Goal: Navigation & Orientation: Find specific page/section

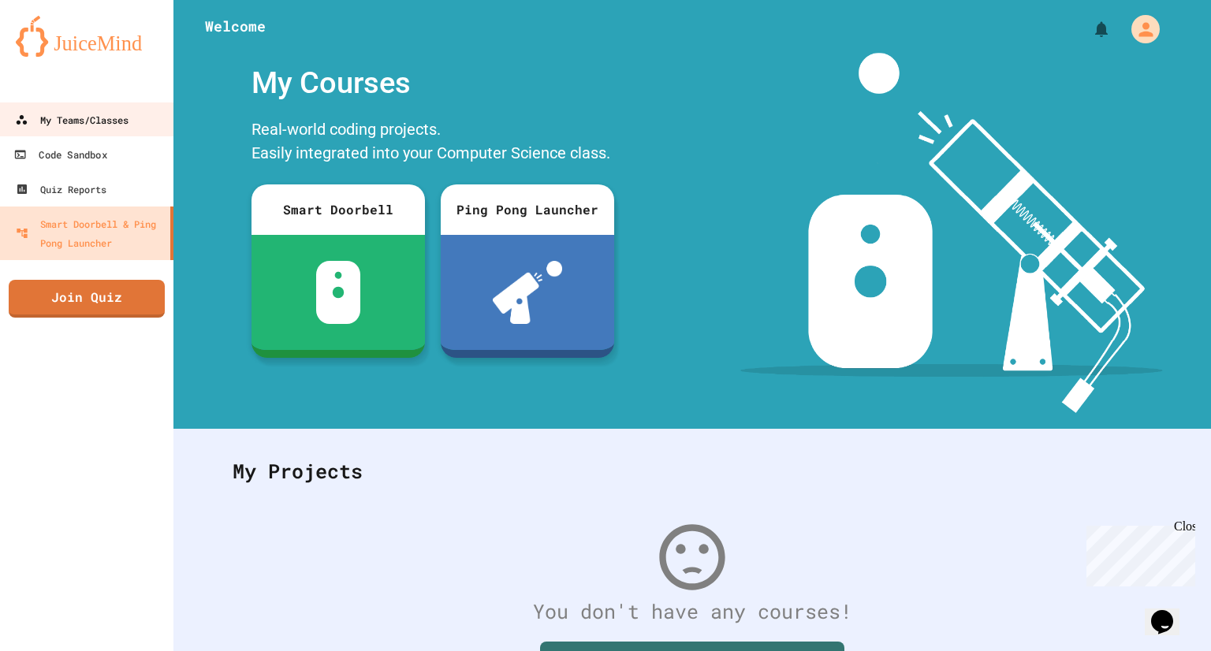
click at [50, 129] on div "My Teams/Classes" at bounding box center [72, 119] width 114 height 19
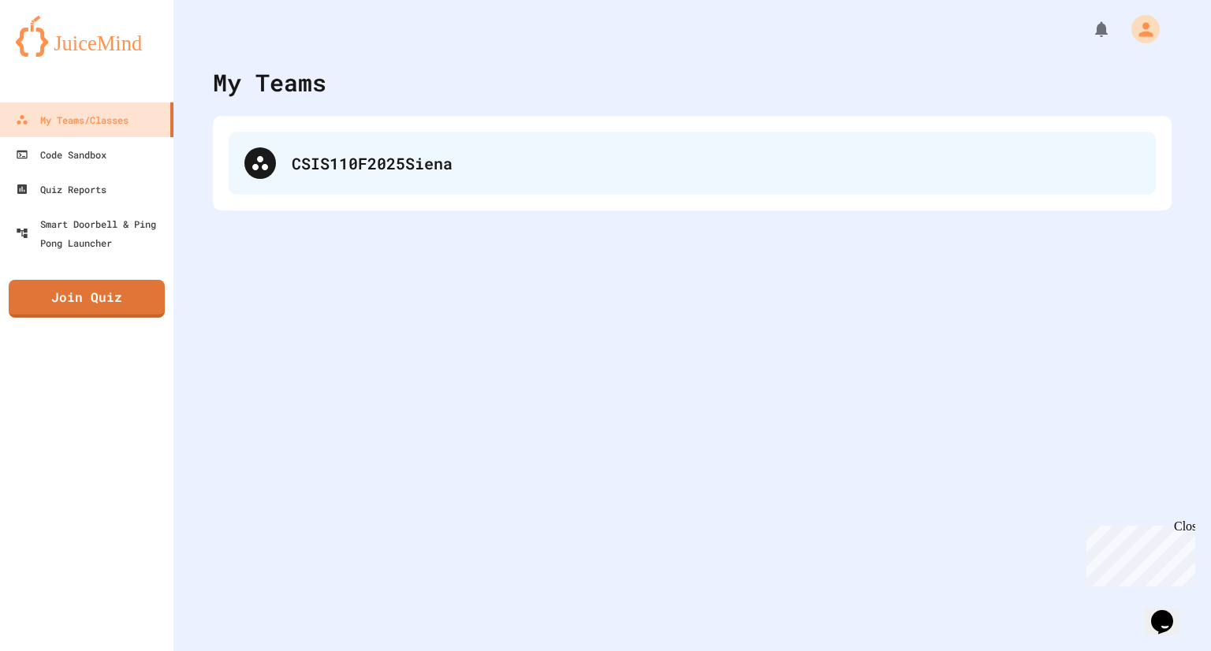
click at [251, 156] on icon at bounding box center [260, 163] width 19 height 19
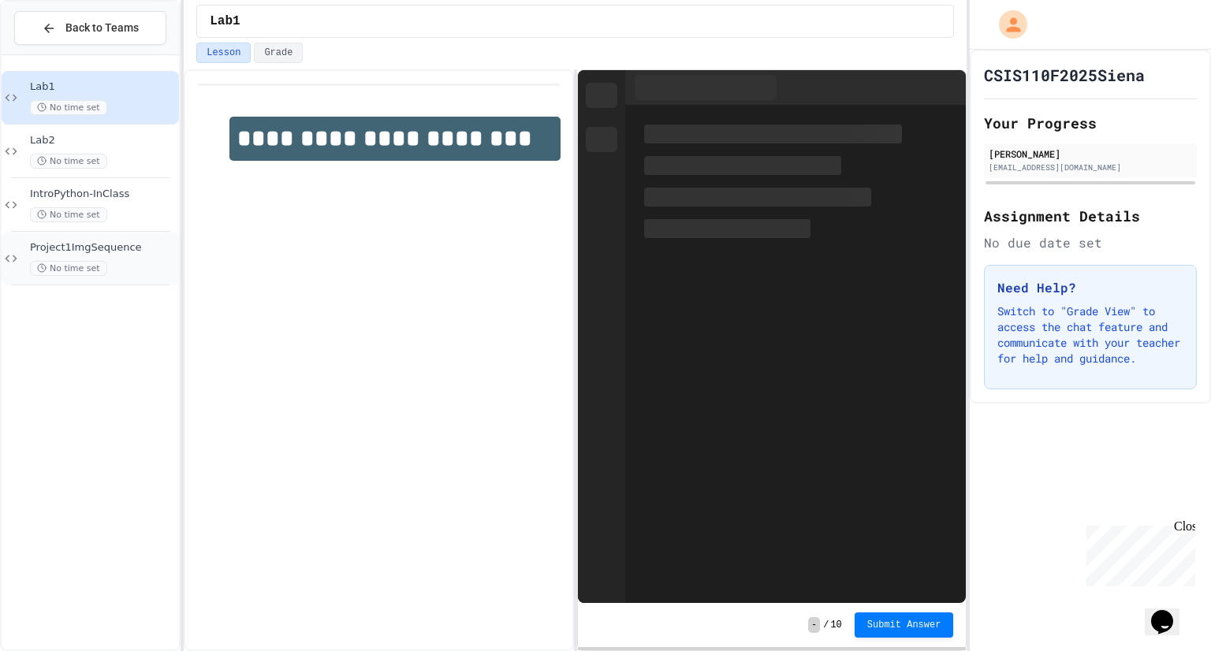
click at [147, 248] on span "Project1ImgSequence" at bounding box center [103, 247] width 146 height 13
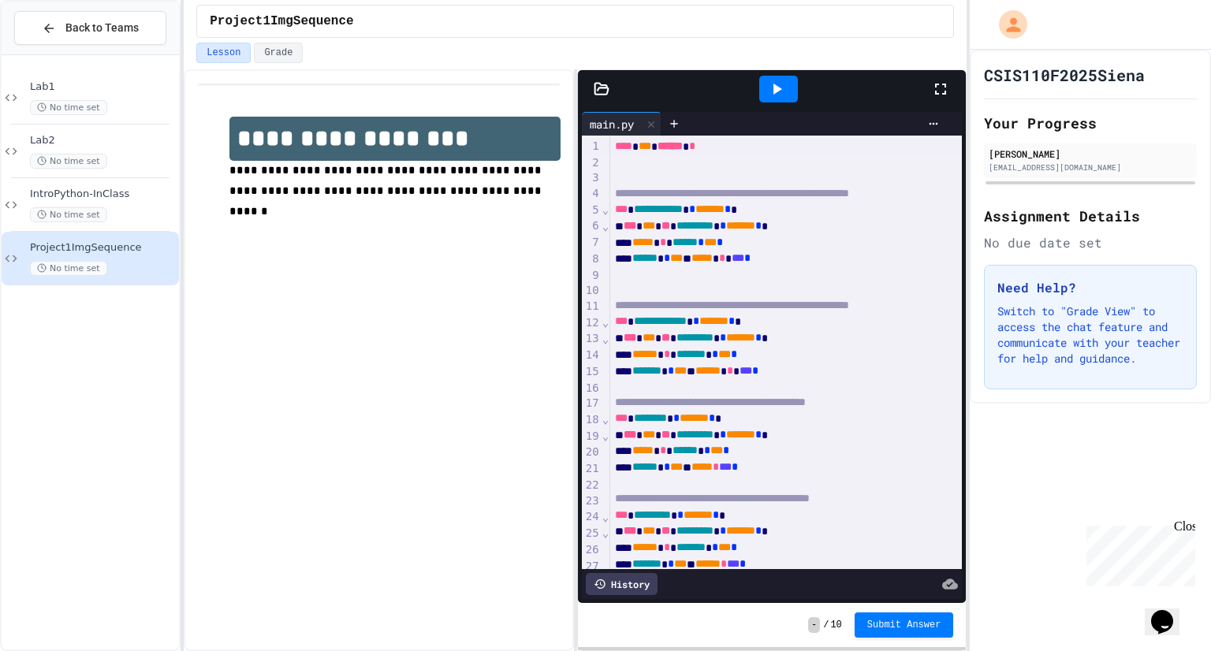
click at [932, 80] on icon at bounding box center [940, 89] width 19 height 19
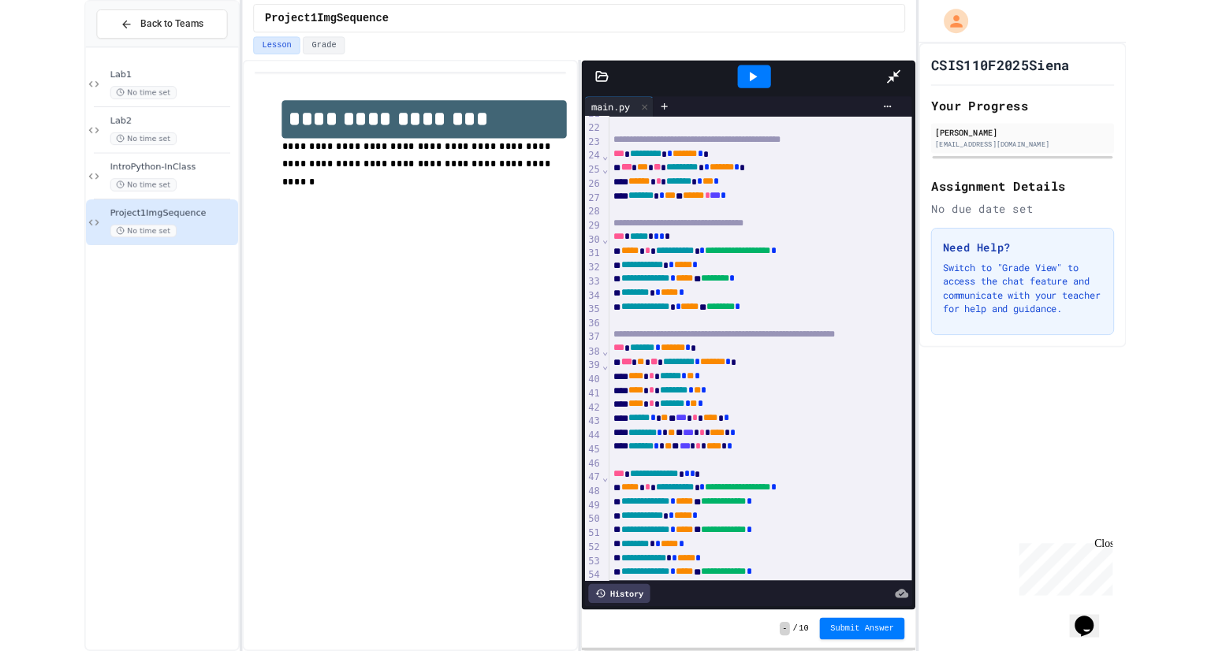
scroll to position [338, 0]
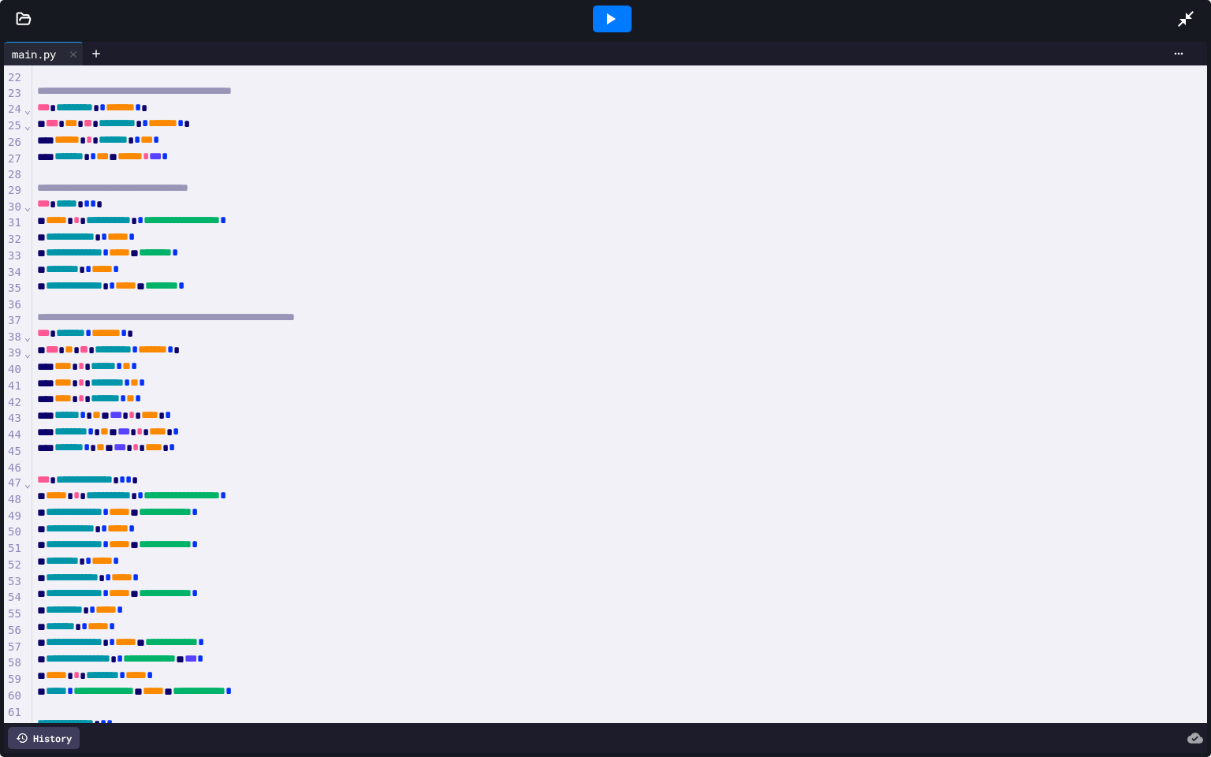
click at [30, 16] on icon at bounding box center [24, 19] width 16 height 16
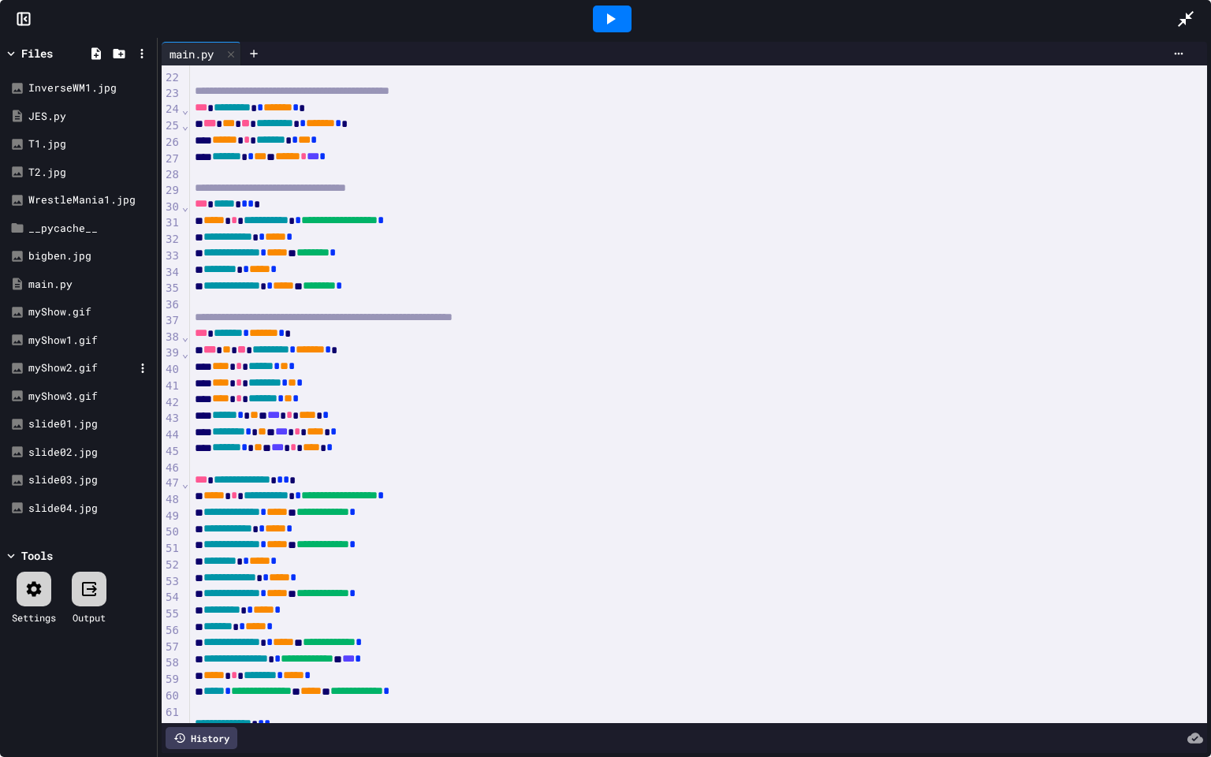
click at [54, 367] on div "myShow2.gif" at bounding box center [81, 368] width 106 height 16
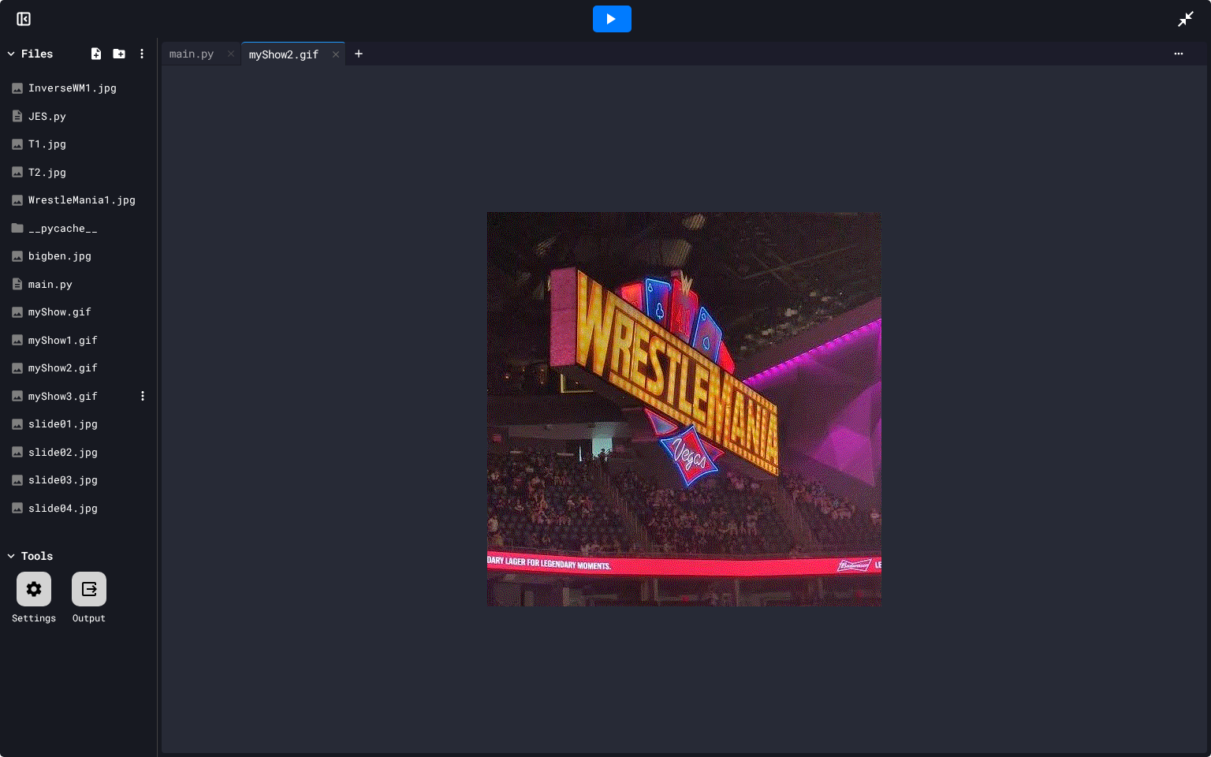
click at [57, 390] on div "myShow3.gif" at bounding box center [81, 397] width 106 height 16
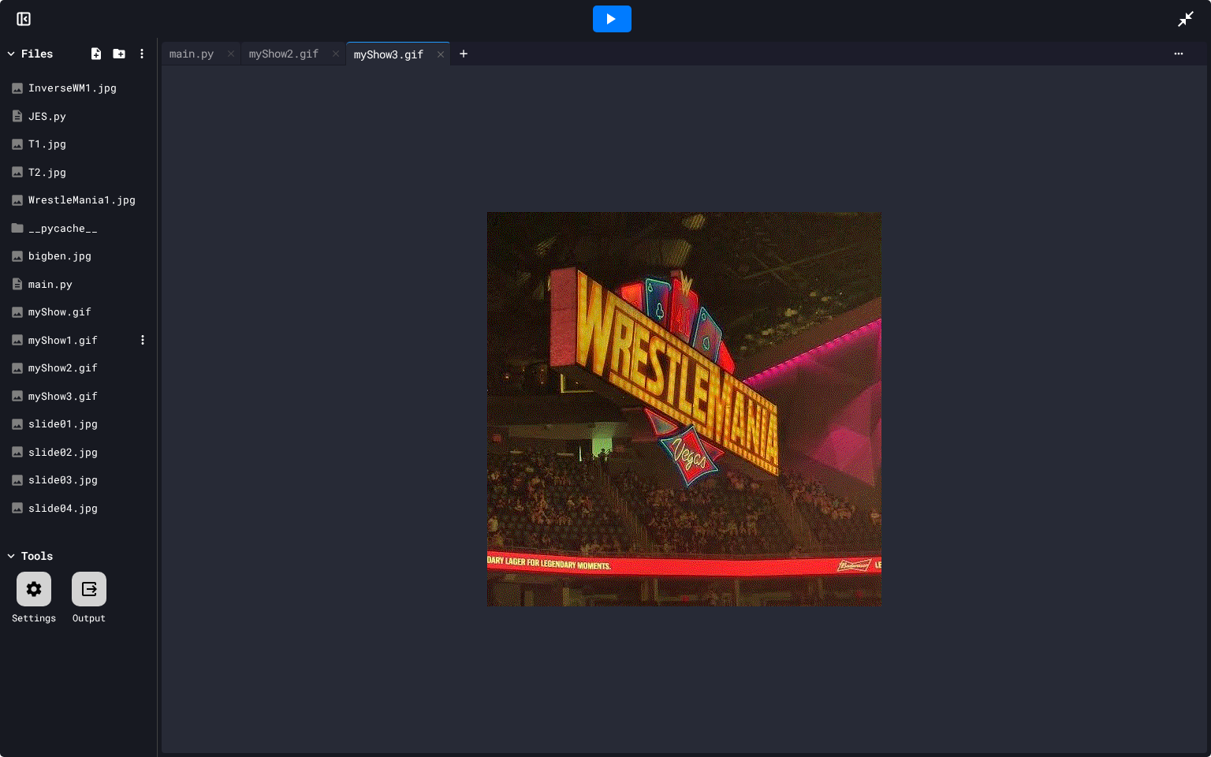
click at [59, 338] on div "myShow1.gif" at bounding box center [81, 341] width 106 height 16
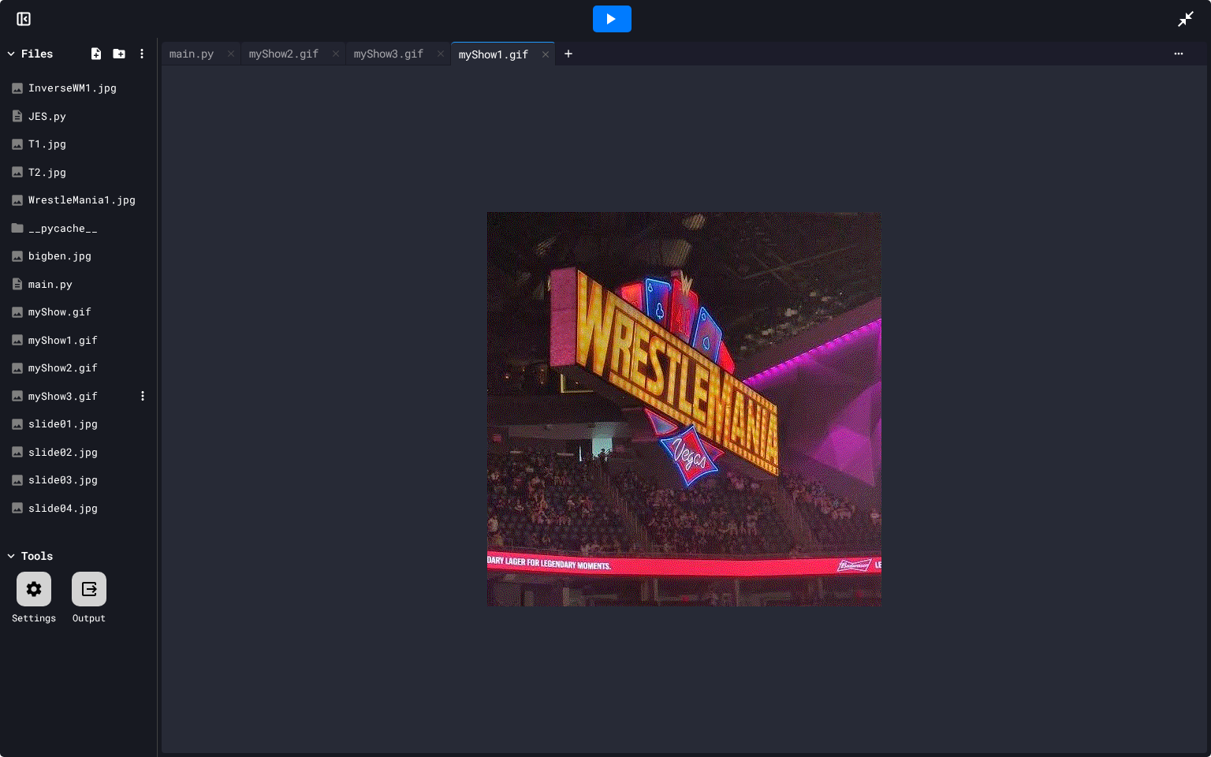
click at [58, 399] on div "myShow3.gif" at bounding box center [81, 397] width 106 height 16
click at [64, 369] on div "myShow2.gif" at bounding box center [81, 368] width 106 height 16
click at [60, 387] on div "myShow3.gif" at bounding box center [78, 396] width 149 height 28
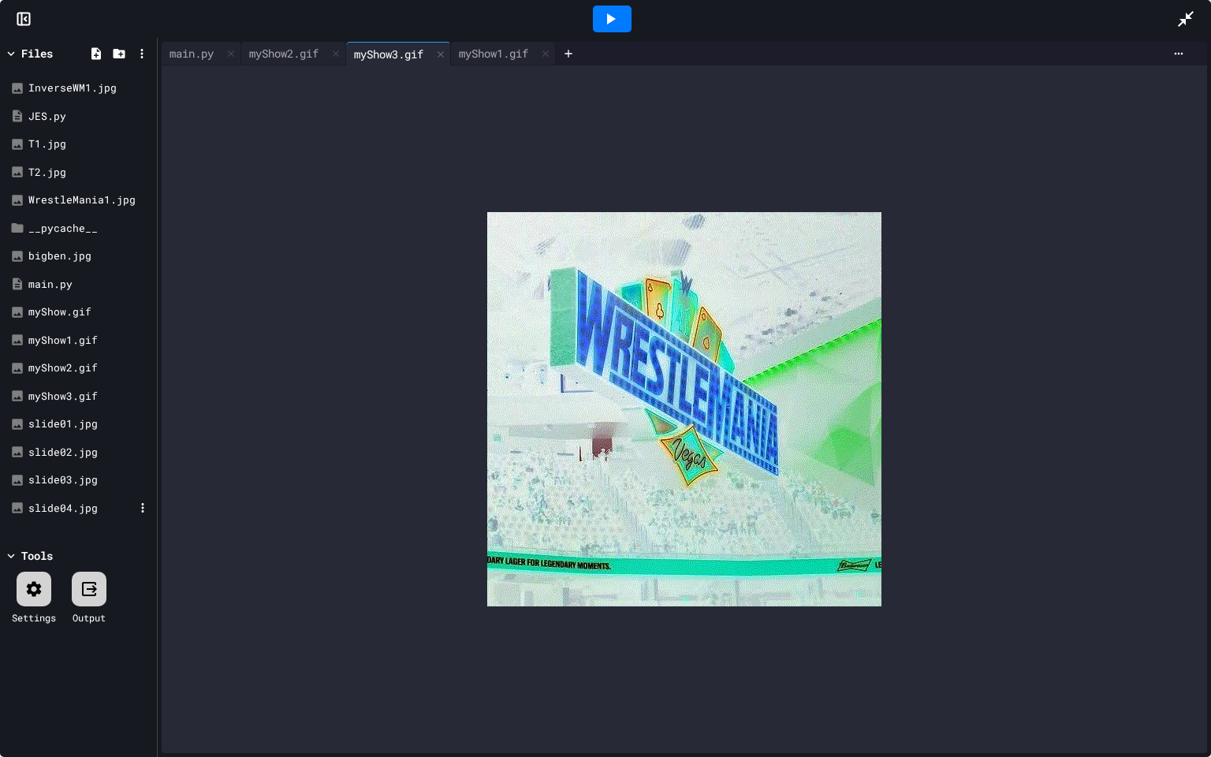
click at [54, 507] on div "slide04.jpg" at bounding box center [81, 509] width 106 height 16
click at [52, 473] on div "slide03.jpg" at bounding box center [81, 480] width 106 height 16
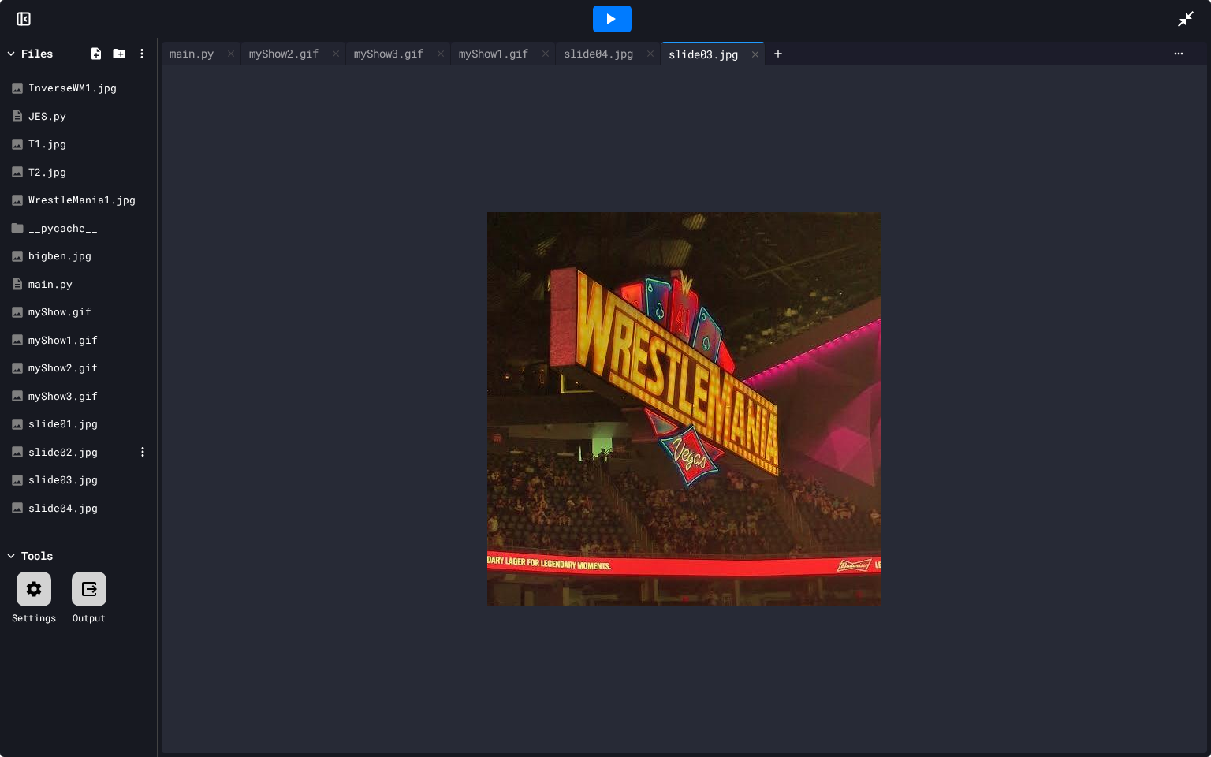
click at [51, 454] on div "slide02.jpg" at bounding box center [81, 453] width 106 height 16
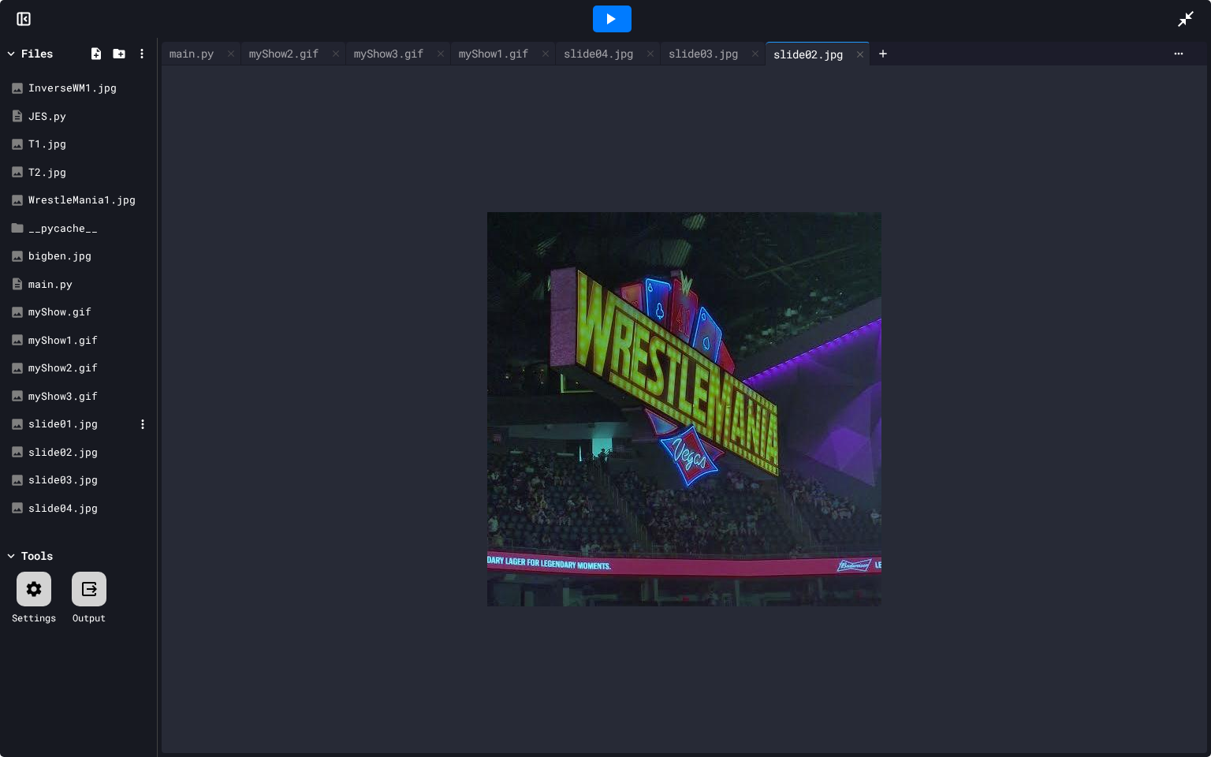
click at [51, 428] on div "slide01.jpg" at bounding box center [81, 424] width 106 height 16
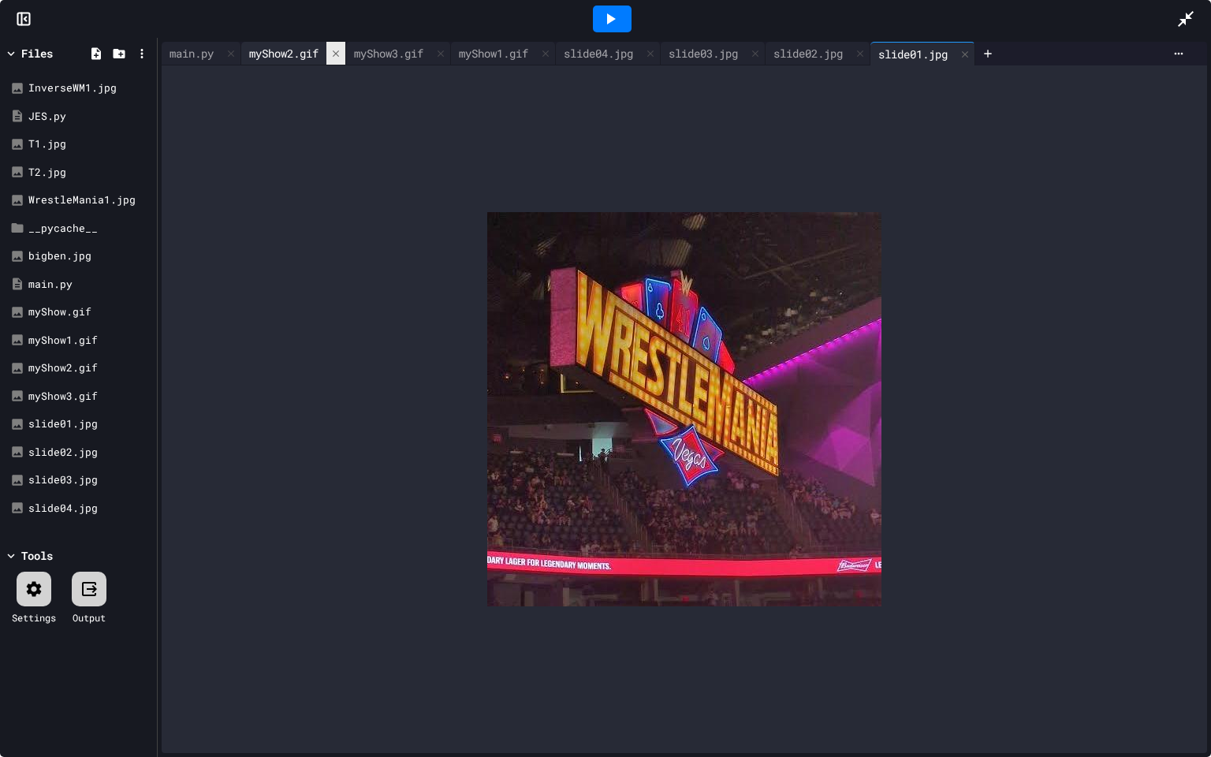
click at [341, 50] on icon at bounding box center [335, 53] width 11 height 11
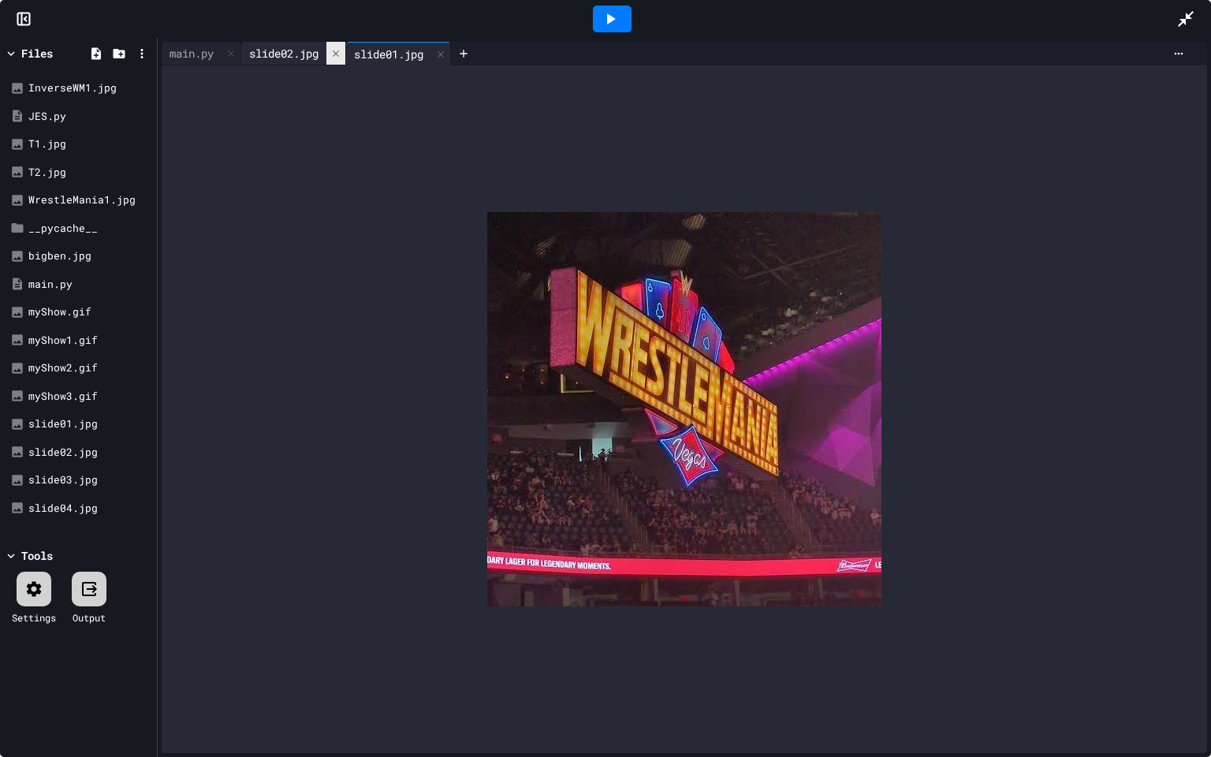
click at [341, 50] on icon at bounding box center [335, 53] width 11 height 11
click at [341, 50] on icon at bounding box center [335, 54] width 11 height 11
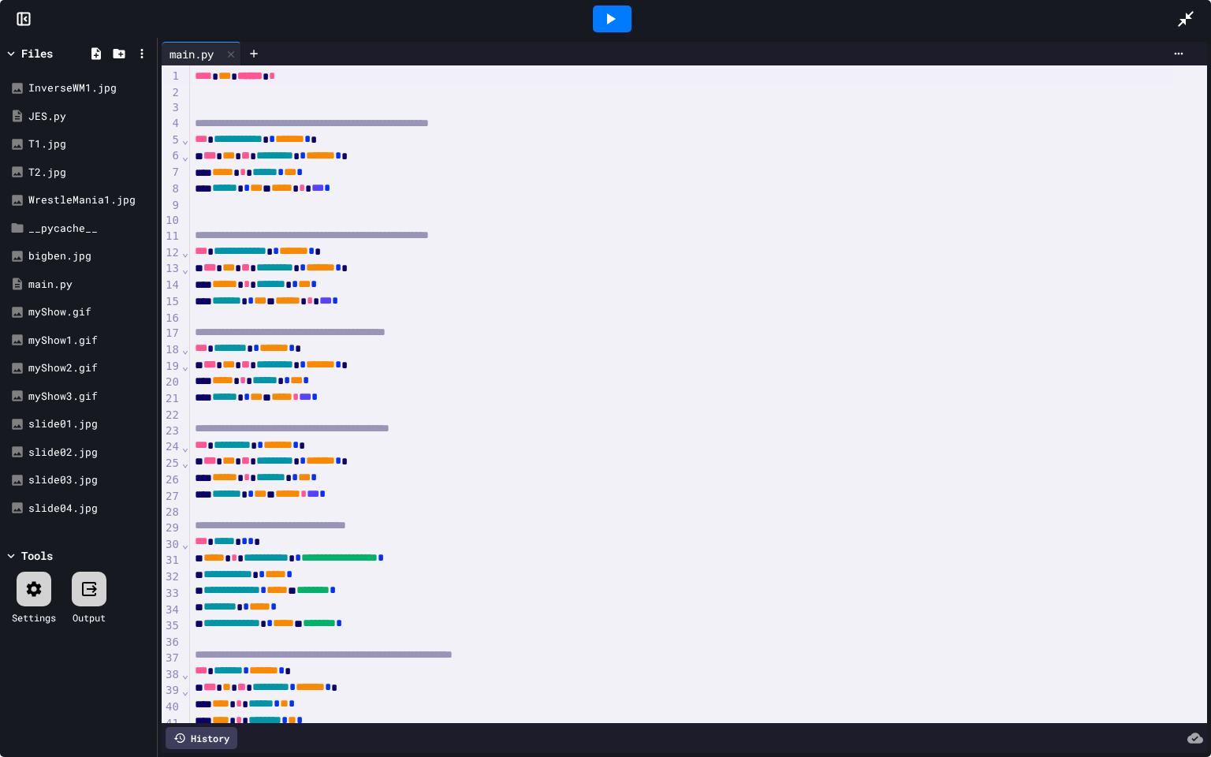
click at [1210, 2] on div at bounding box center [1194, 19] width 35 height 43
